Goal: Information Seeking & Learning: Learn about a topic

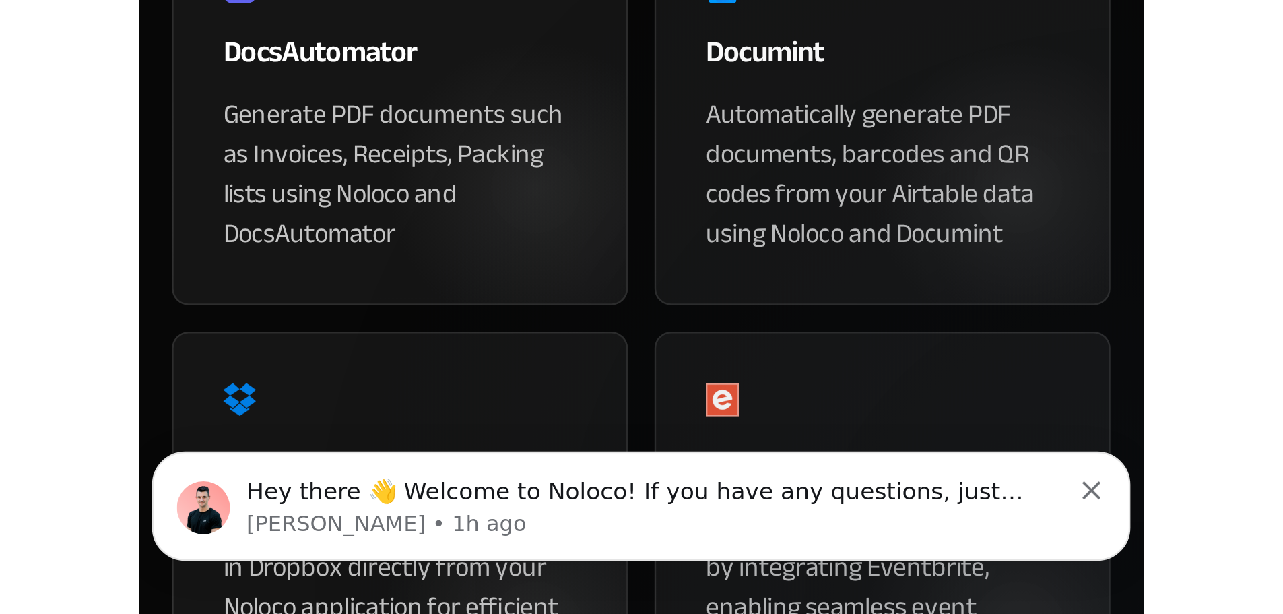
scroll to position [668, 0]
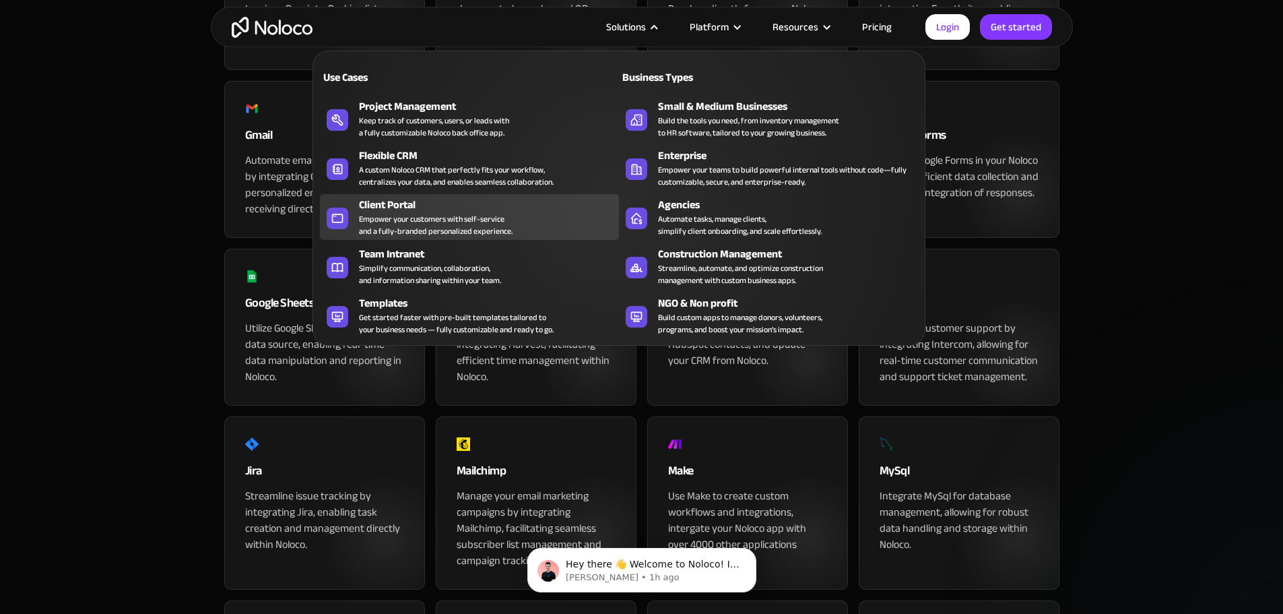
click at [407, 230] on div "Empower your customers with self-service and a fully-branded personalized exper…" at bounding box center [436, 225] width 154 height 24
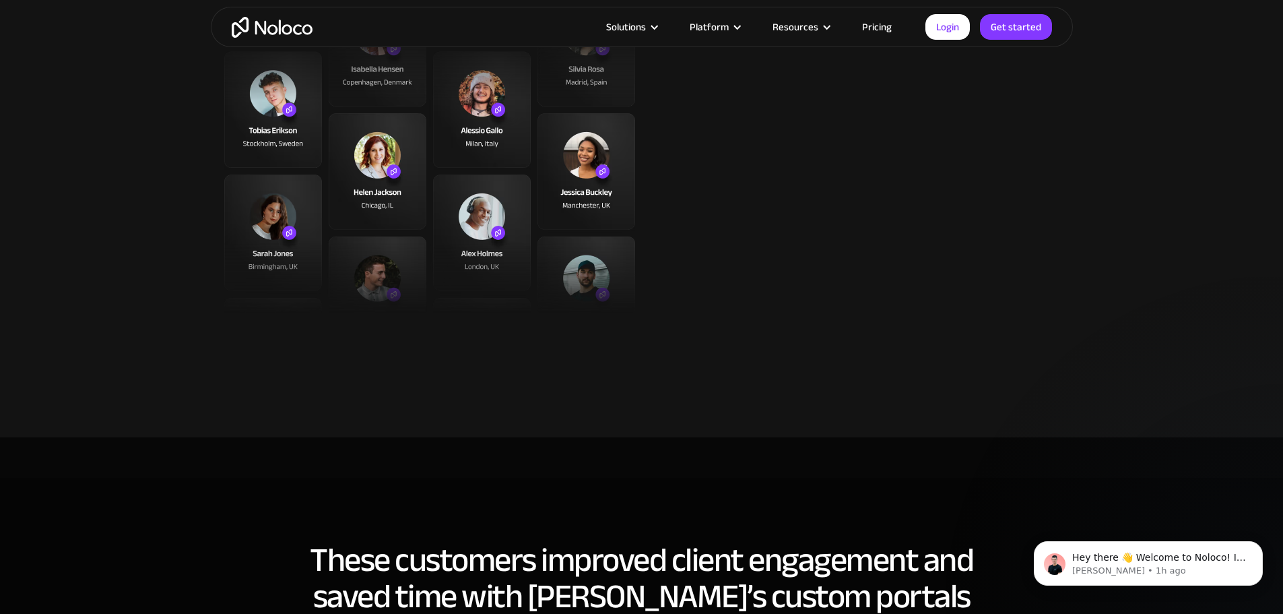
scroll to position [3502, 0]
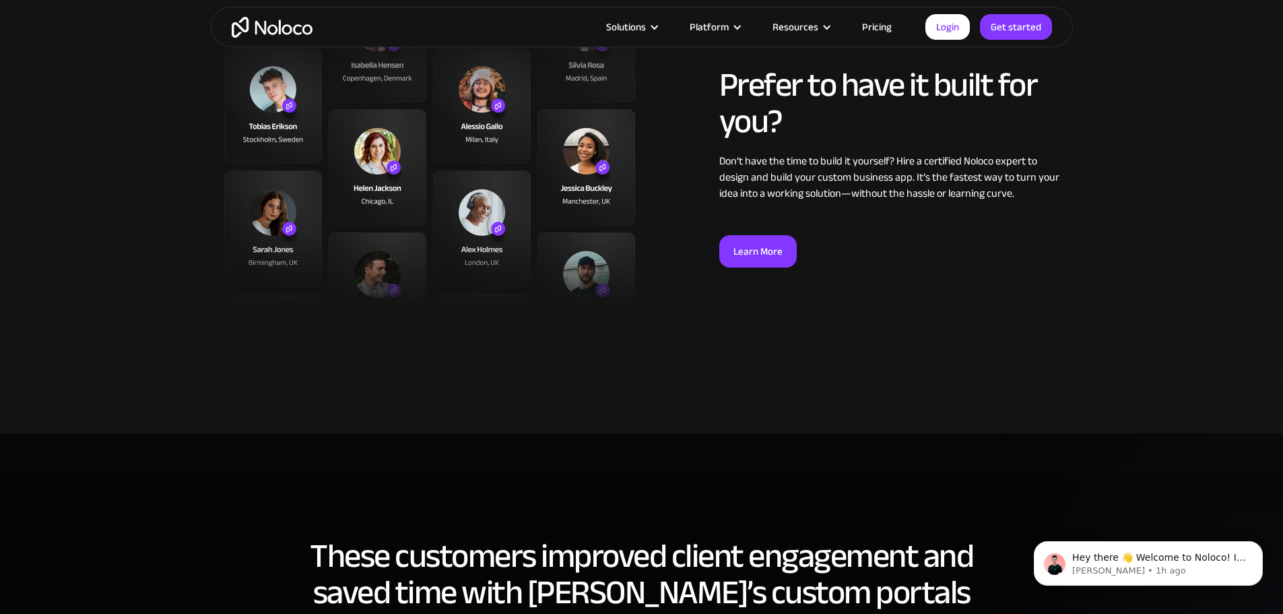
click at [876, 31] on link "Pricing" at bounding box center [876, 27] width 63 height 18
